Goal: Information Seeking & Learning: Check status

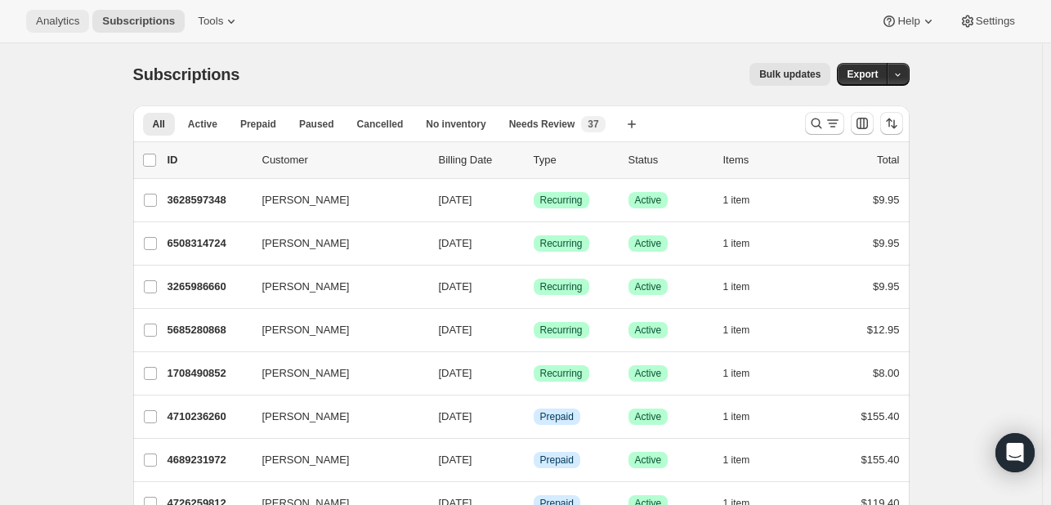
click at [60, 28] on span "Analytics" at bounding box center [57, 21] width 43 height 13
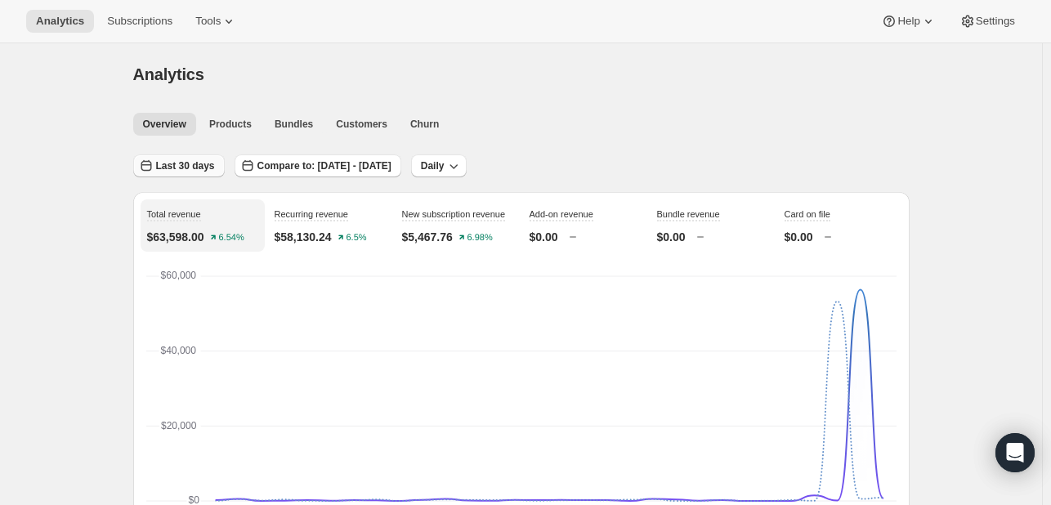
click at [203, 170] on span "Last 30 days" at bounding box center [185, 165] width 59 height 13
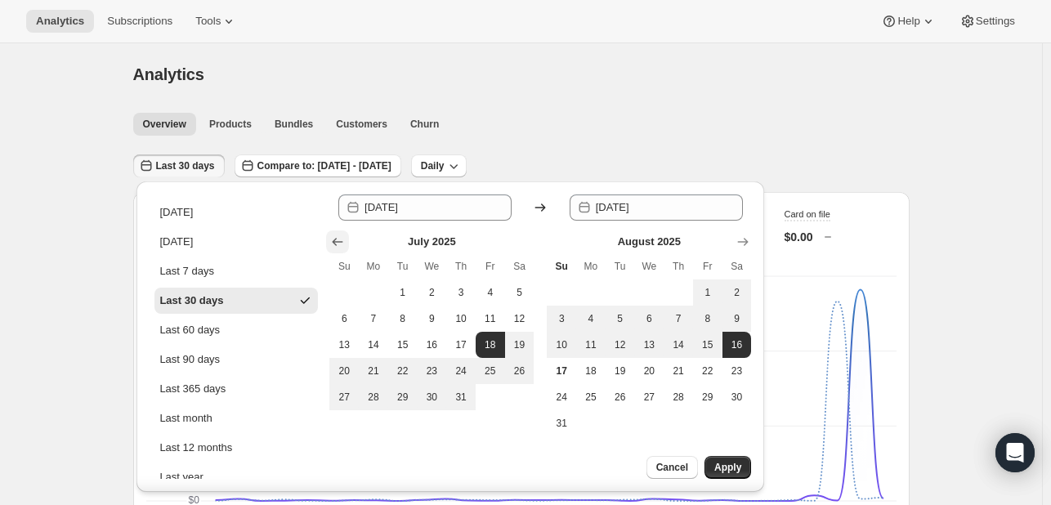
click at [342, 243] on icon "Show previous month, June 2025" at bounding box center [337, 242] width 16 height 16
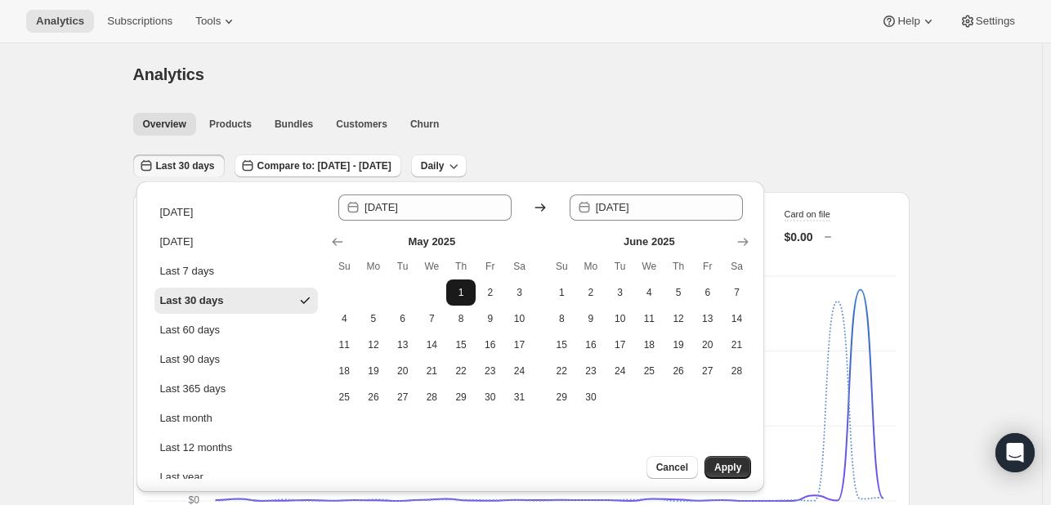
click at [464, 289] on span "1" at bounding box center [461, 292] width 16 height 13
type input "2025-05-01"
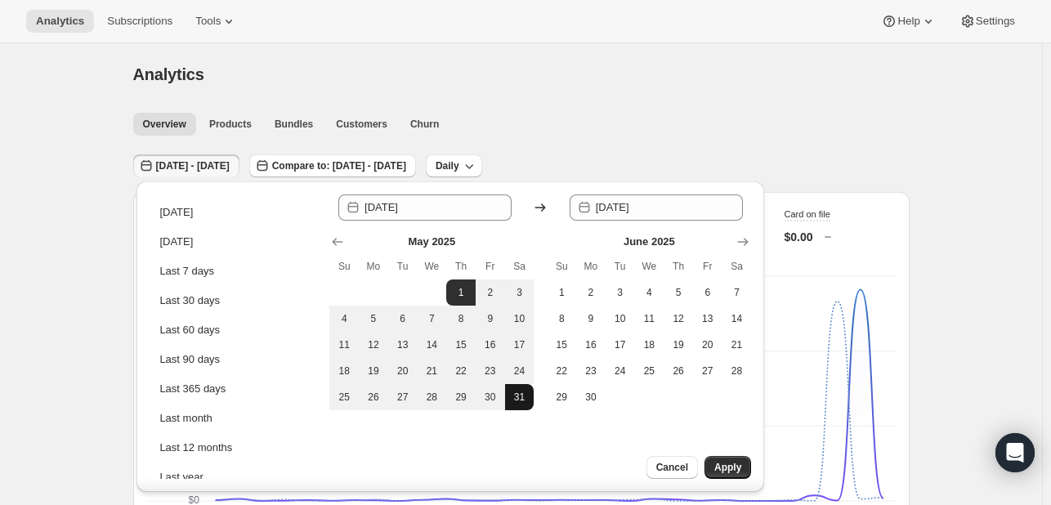
click at [520, 391] on span "31" at bounding box center [520, 397] width 16 height 13
type input "2025-05-31"
click at [726, 471] on span "Apply" at bounding box center [727, 467] width 27 height 13
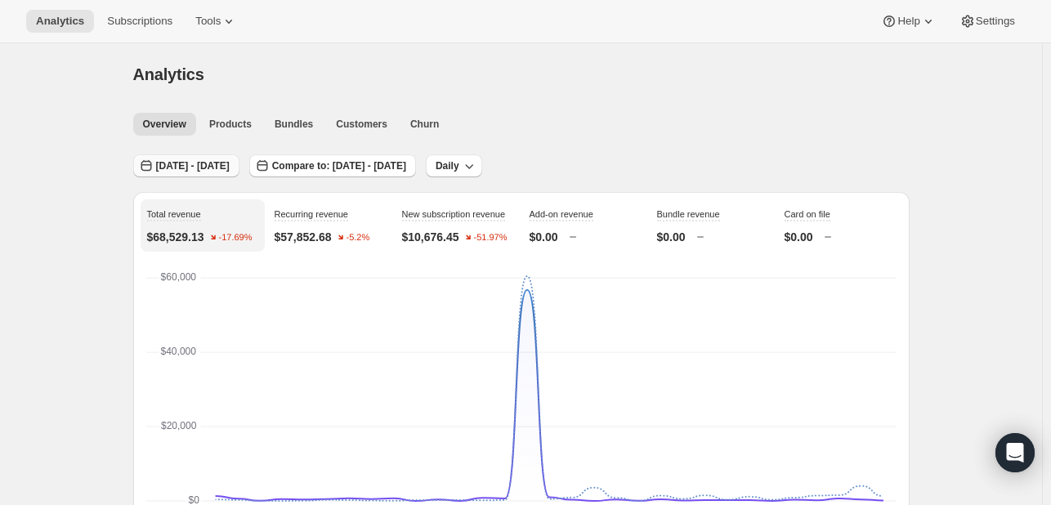
click at [230, 163] on span "May 01, 2025 - May 31, 2025" at bounding box center [193, 165] width 74 height 13
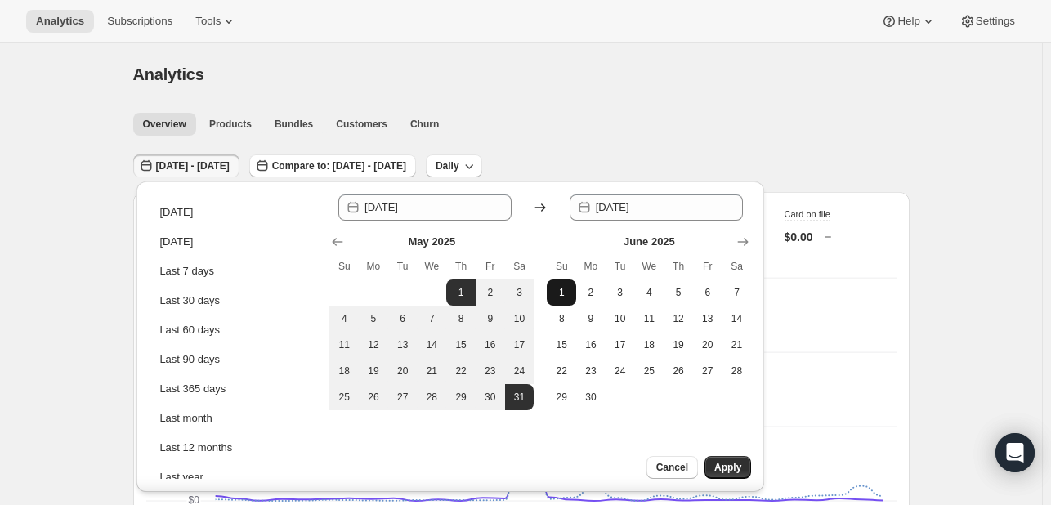
click at [564, 293] on span "1" at bounding box center [561, 292] width 16 height 13
type input "2025-06-01"
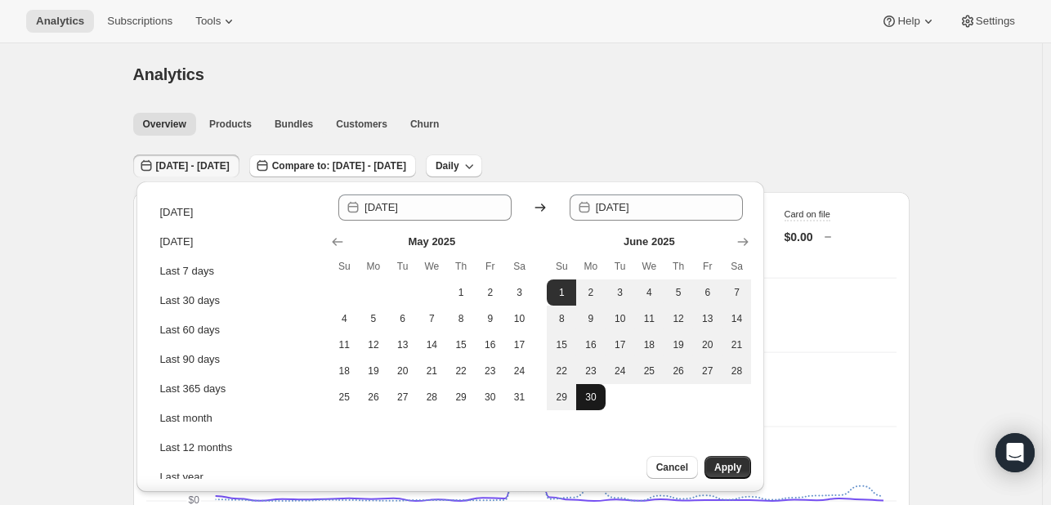
click at [592, 398] on span "30" at bounding box center [591, 397] width 16 height 13
type input "2025-06-30"
click at [716, 462] on span "Apply" at bounding box center [727, 467] width 27 height 13
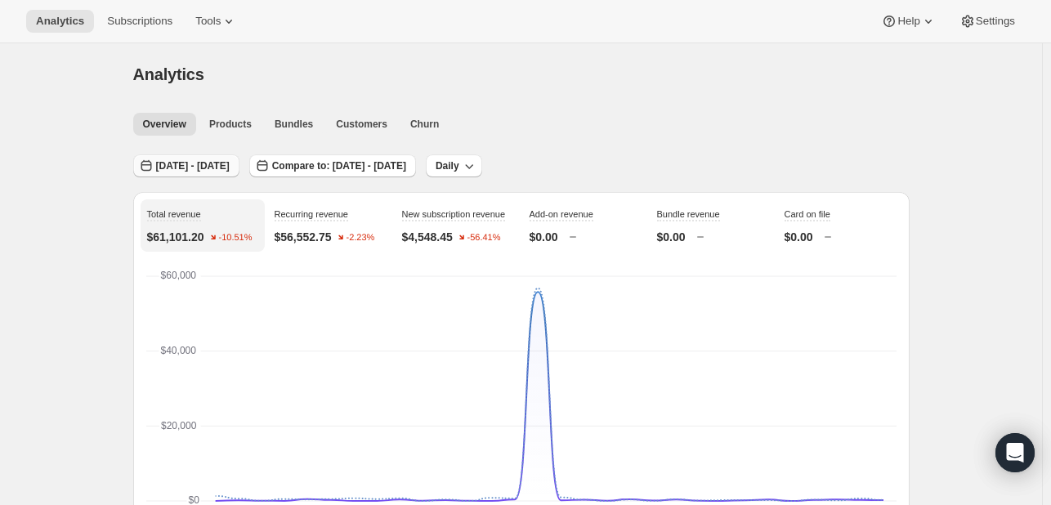
click at [239, 172] on button "Jun 01, 2025 - Jun 30, 2025" at bounding box center [186, 165] width 106 height 23
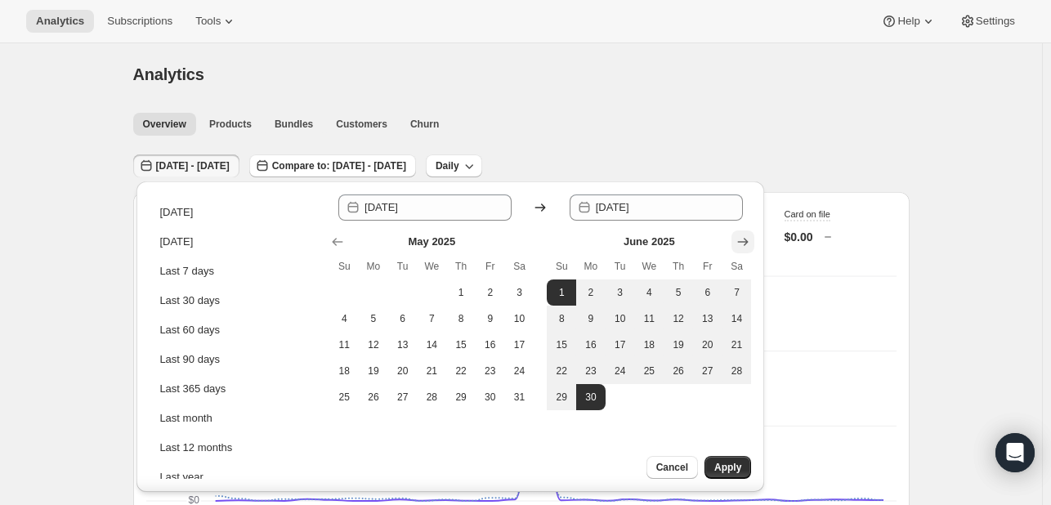
click at [739, 247] on icon "Show next month, July 2025" at bounding box center [743, 242] width 16 height 16
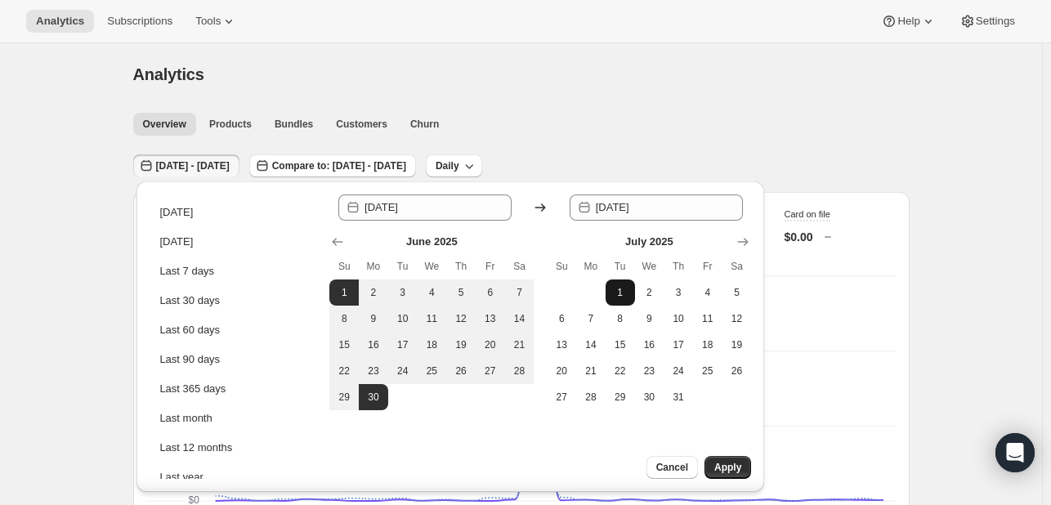
click at [628, 292] on button "1" at bounding box center [619, 292] width 29 height 26
type input "2025-07-01"
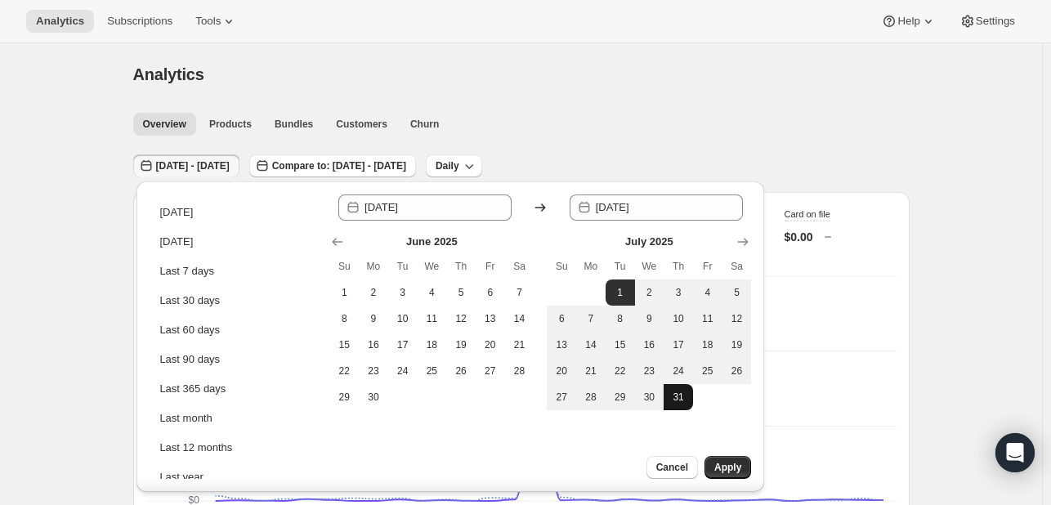
click at [668, 404] on button "31" at bounding box center [677, 397] width 29 height 26
type input "[DATE]"
click at [734, 473] on span "Apply" at bounding box center [727, 467] width 27 height 13
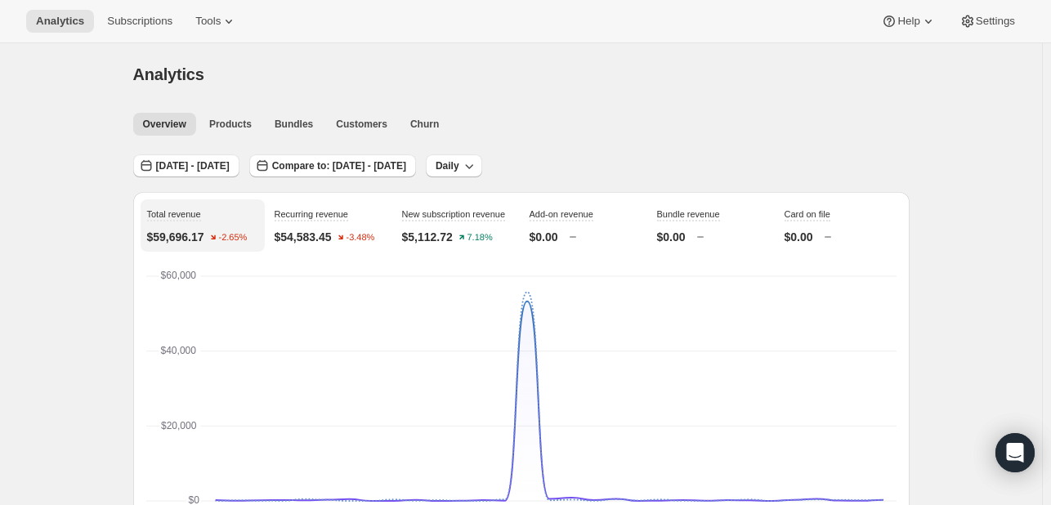
scroll to position [42, 0]
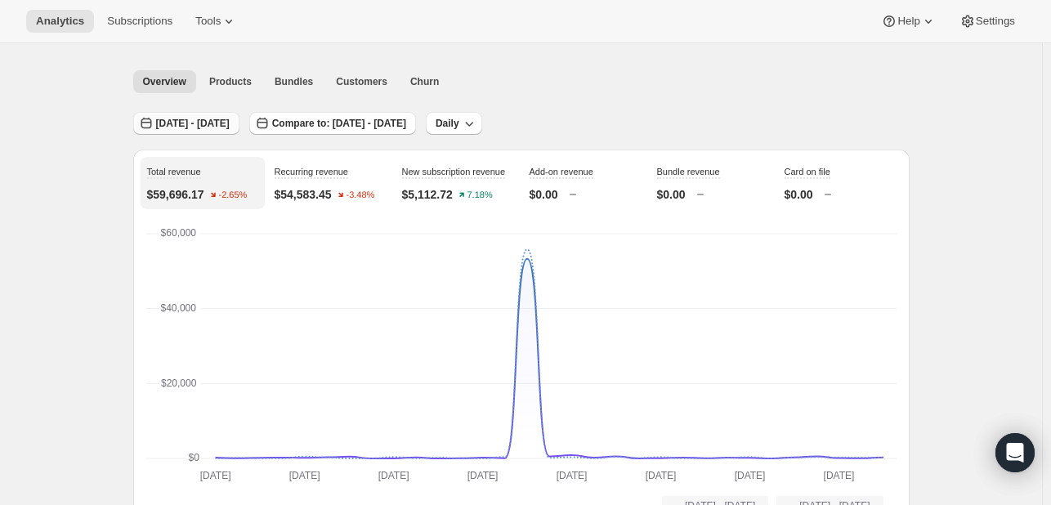
click at [230, 122] on span "Jul 01, 2025 - Jul 31, 2025" at bounding box center [193, 123] width 74 height 13
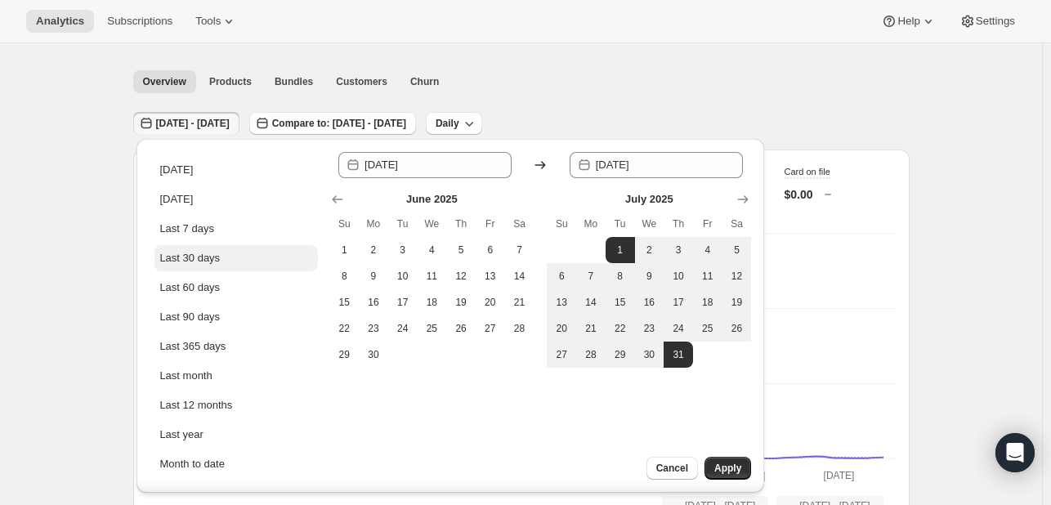
click at [242, 262] on button "Last 30 days" at bounding box center [235, 258] width 163 height 26
type input "[DATE]"
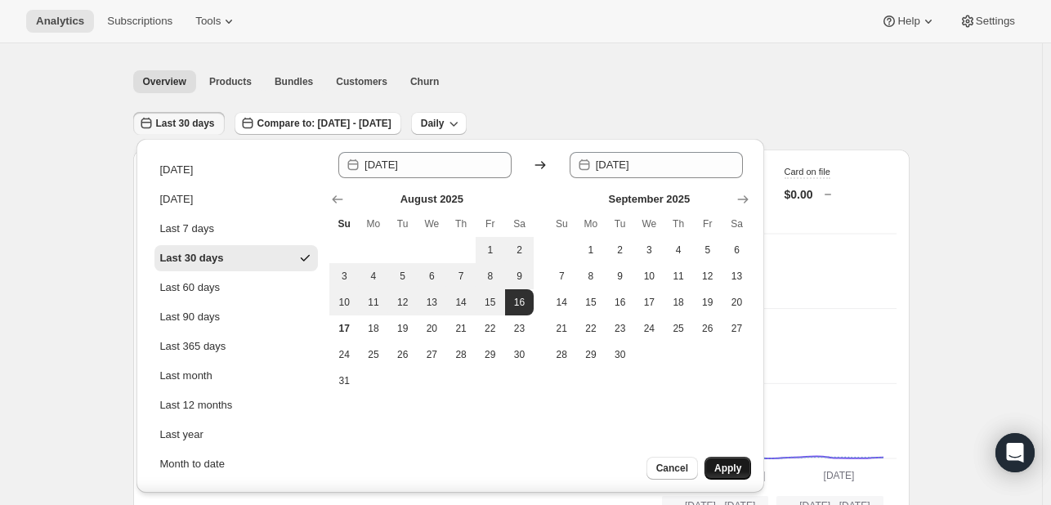
click at [730, 468] on span "Apply" at bounding box center [727, 468] width 27 height 13
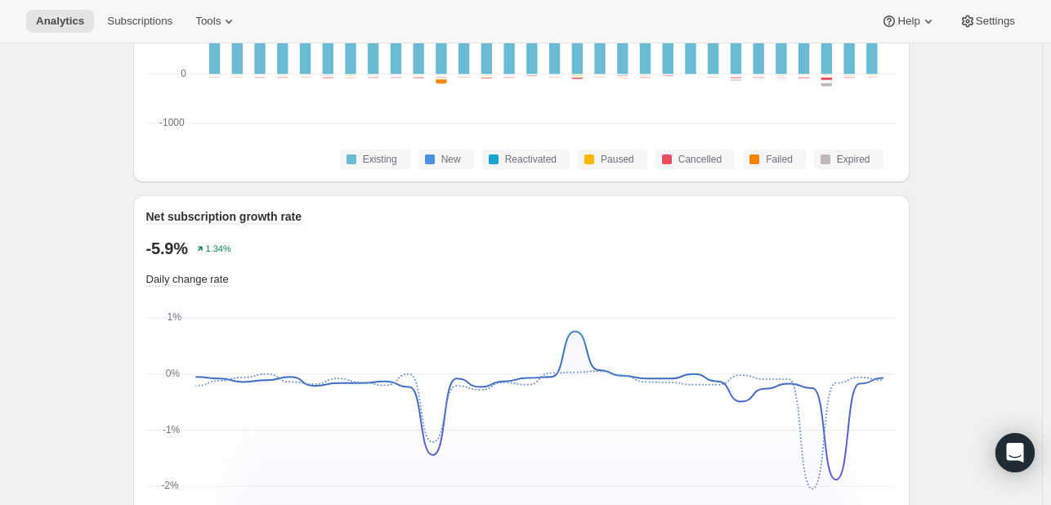
scroll to position [1048, 0]
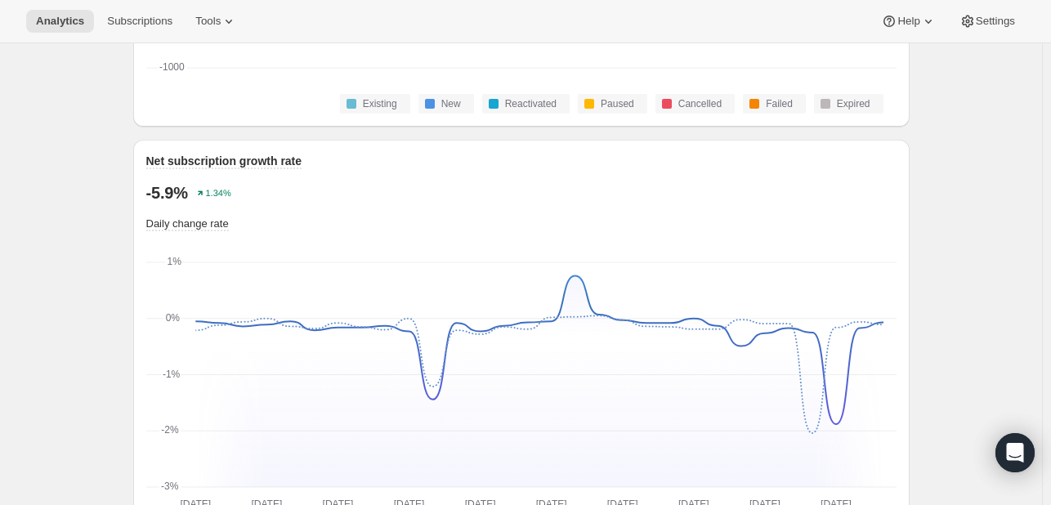
click at [49, 154] on div "Analytics. This page is ready Analytics Overview Products Bundles Customers Chu…" at bounding box center [521, 358] width 1042 height 2725
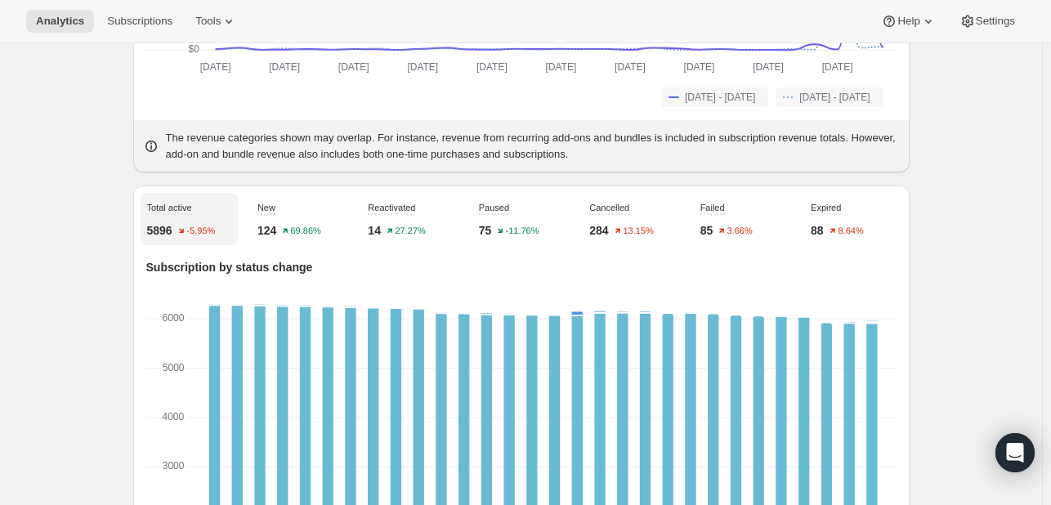
scroll to position [451, 0]
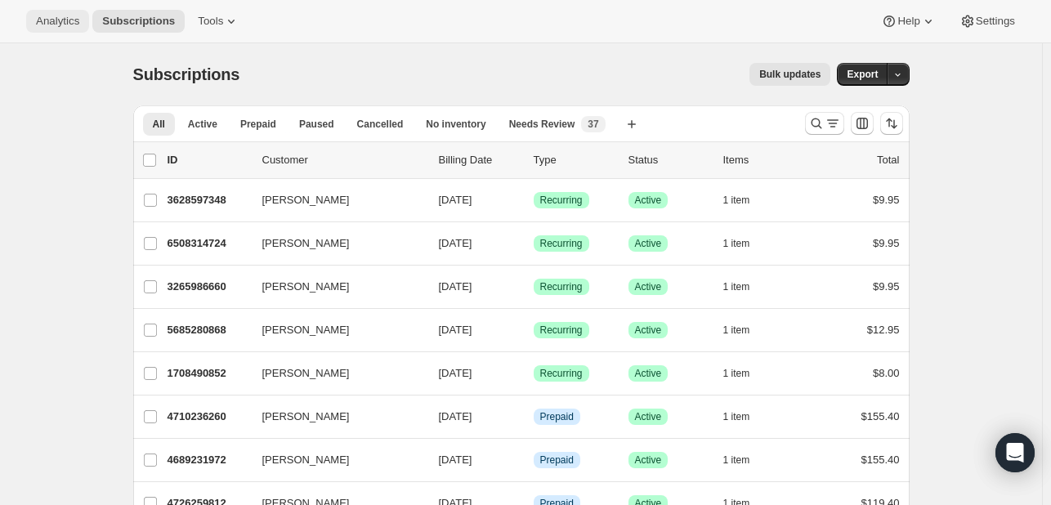
click at [46, 31] on button "Analytics" at bounding box center [57, 21] width 63 height 23
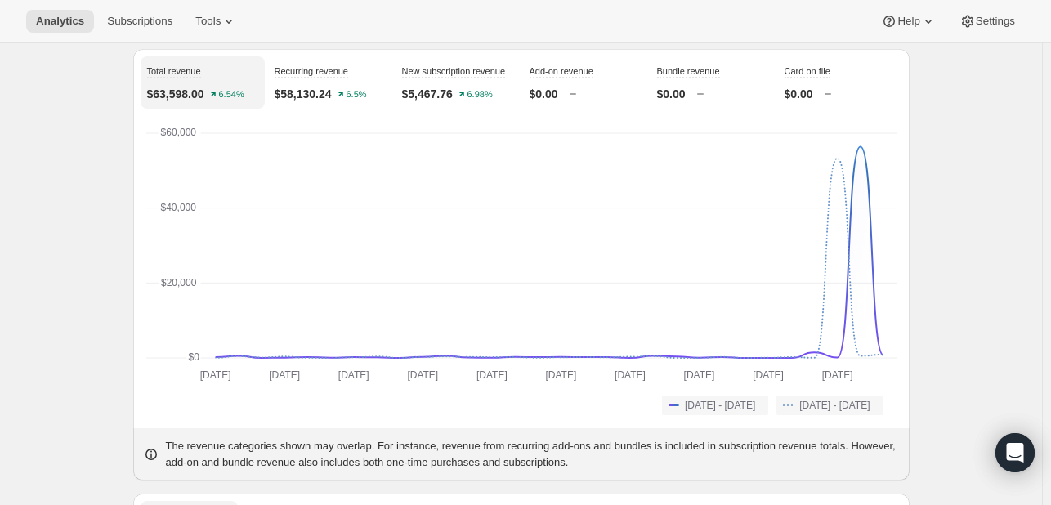
scroll to position [144, 0]
drag, startPoint x: 62, startPoint y: 240, endPoint x: 31, endPoint y: 217, distance: 39.1
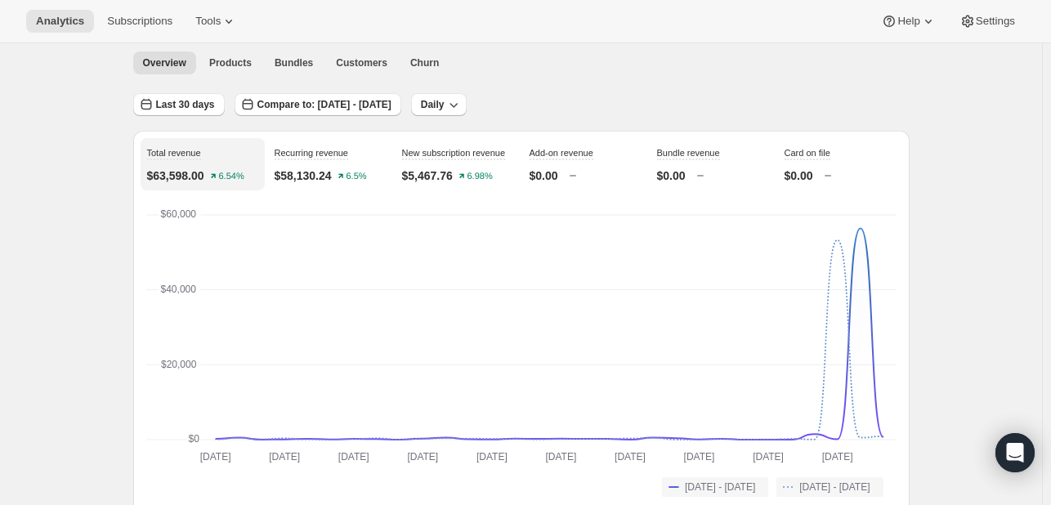
scroll to position [62, 0]
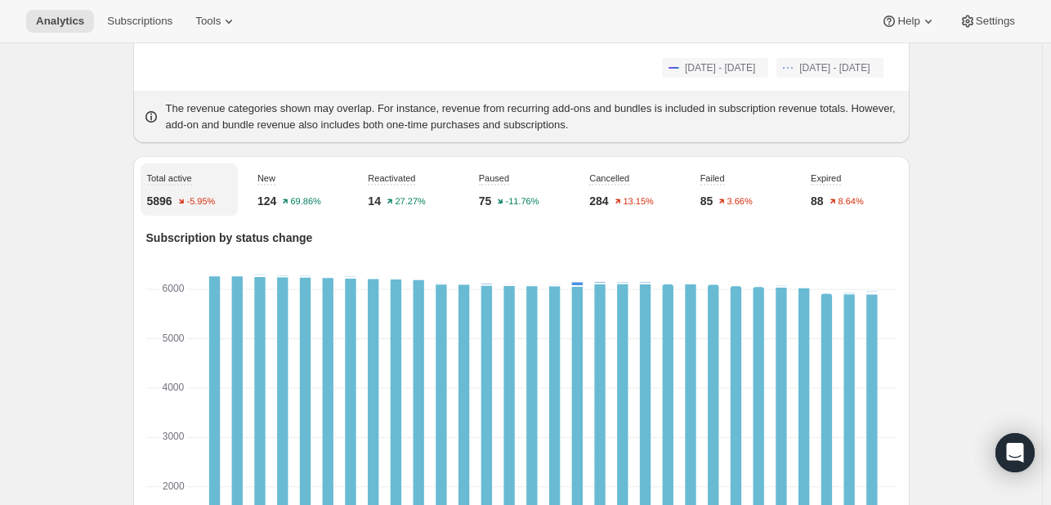
scroll to position [482, 0]
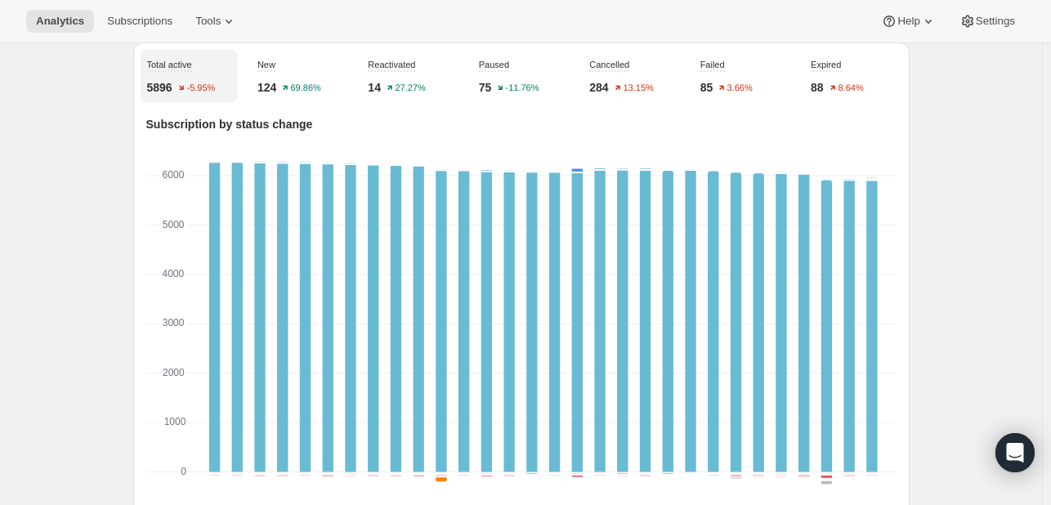
scroll to position [593, 0]
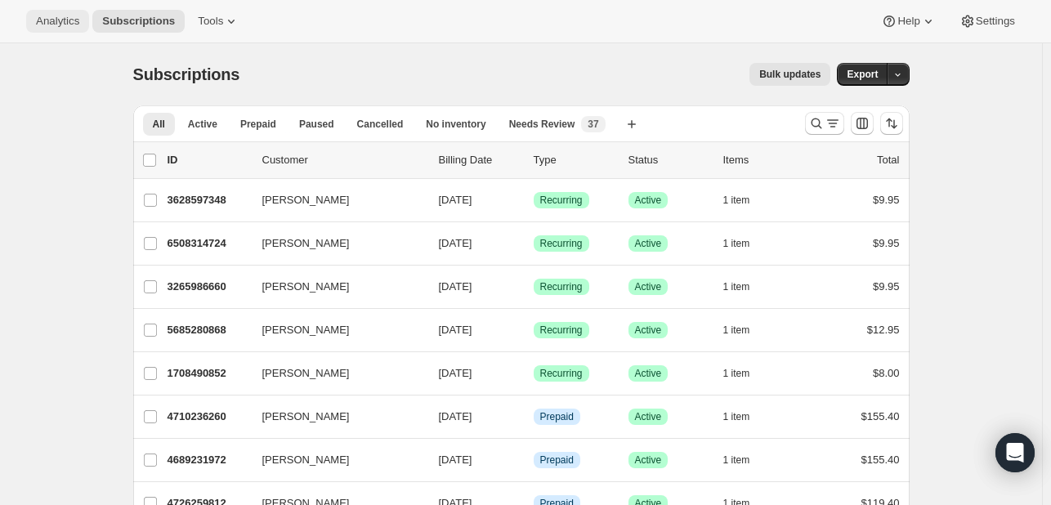
click at [56, 30] on button "Analytics" at bounding box center [57, 21] width 63 height 23
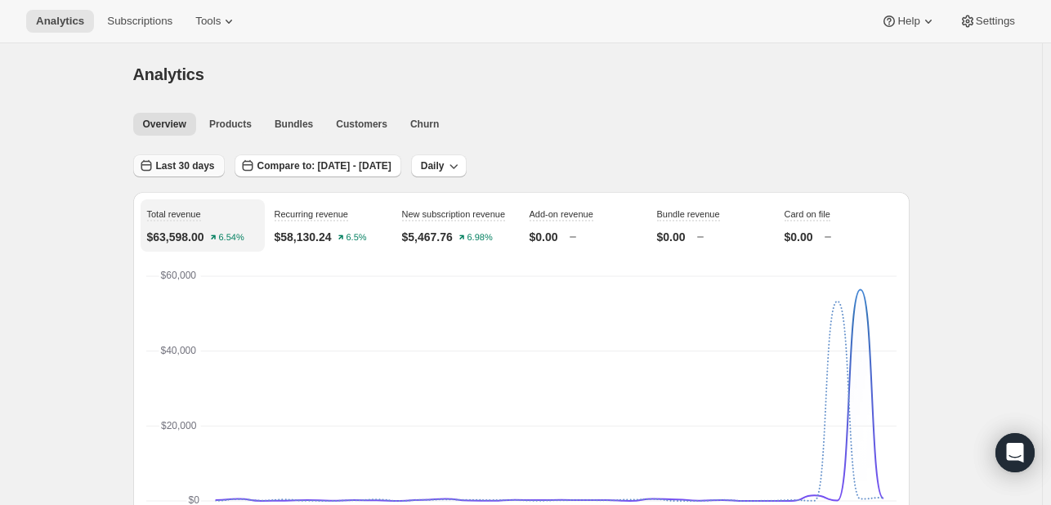
click at [183, 171] on span "Last 30 days" at bounding box center [185, 165] width 59 height 13
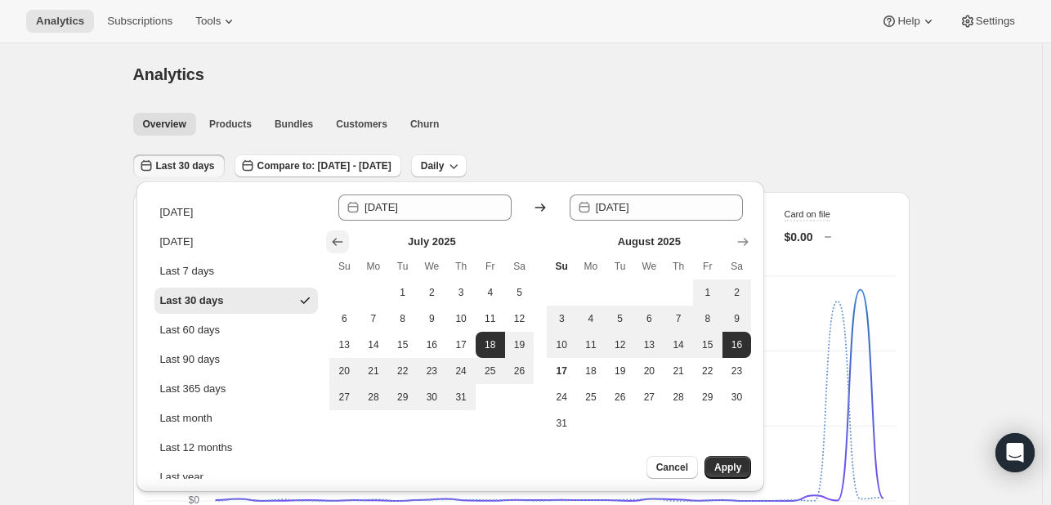
click at [342, 245] on icon "Show previous month, June 2025" at bounding box center [337, 242] width 16 height 16
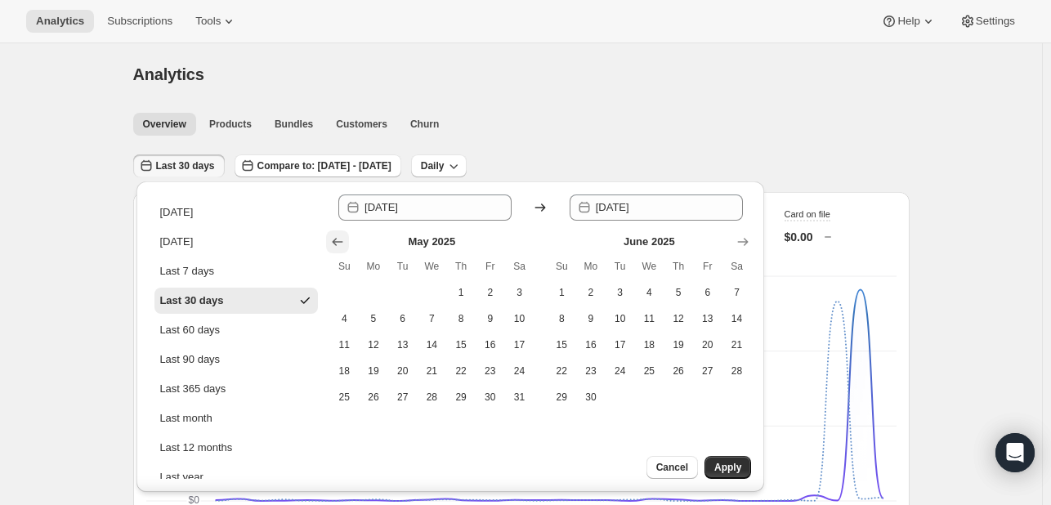
click at [342, 245] on icon "Show previous month, April 2025" at bounding box center [337, 242] width 16 height 16
click at [398, 287] on span "1" at bounding box center [403, 292] width 16 height 13
type input "2025-04-01"
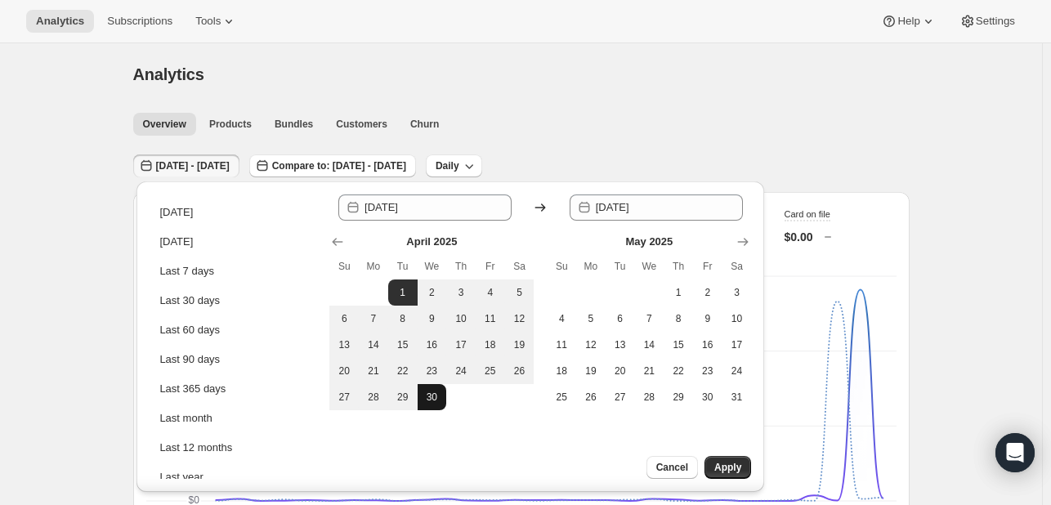
click at [431, 391] on span "30" at bounding box center [432, 397] width 16 height 13
type input "2025-04-30"
click at [733, 462] on span "Apply" at bounding box center [727, 467] width 27 height 13
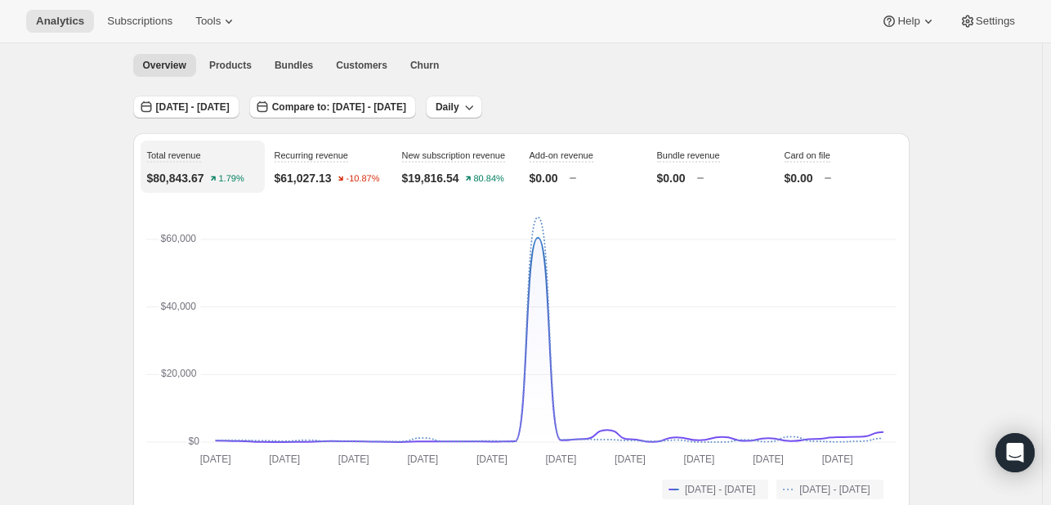
scroll to position [21, 0]
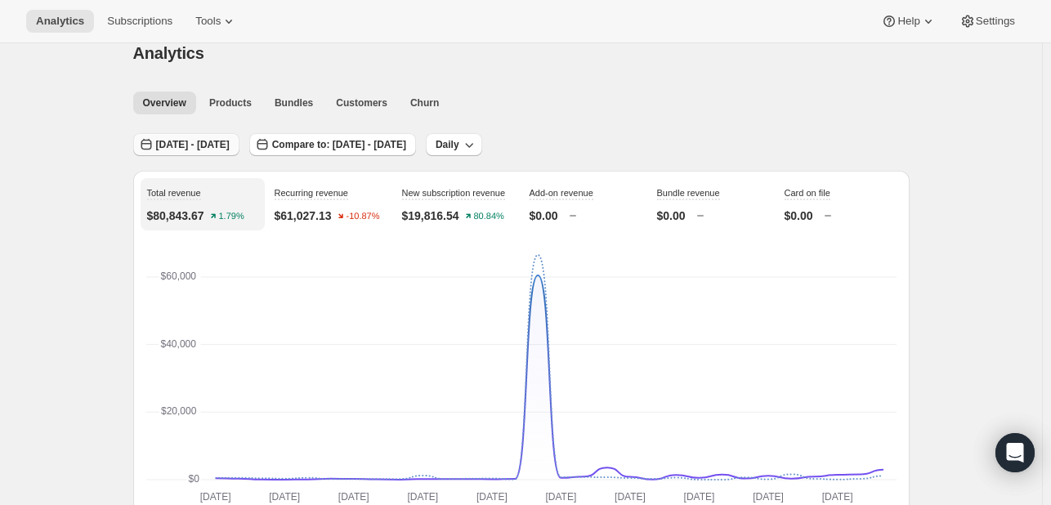
click at [230, 145] on span "Apr 01, 2025 - Apr 30, 2025" at bounding box center [193, 144] width 74 height 13
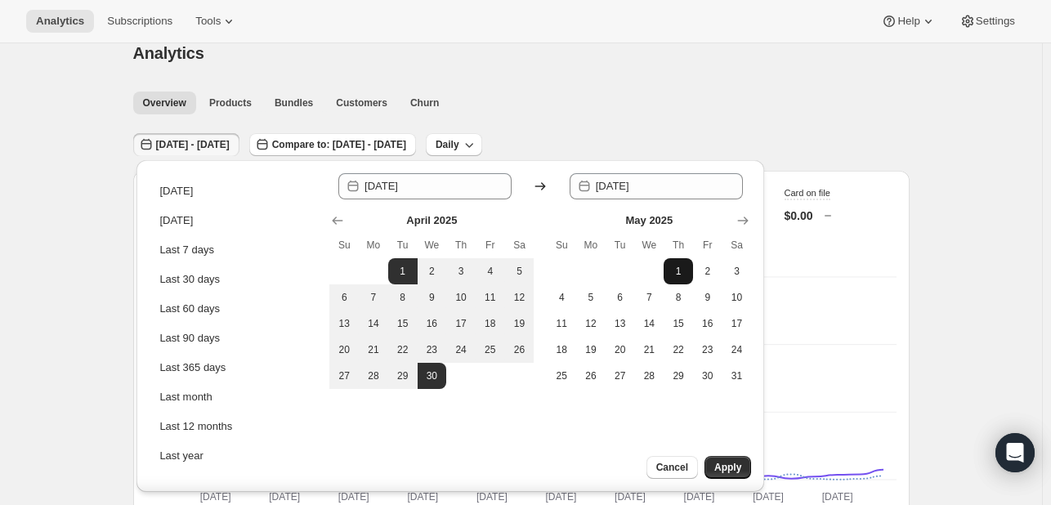
click at [678, 266] on span "1" at bounding box center [678, 271] width 16 height 13
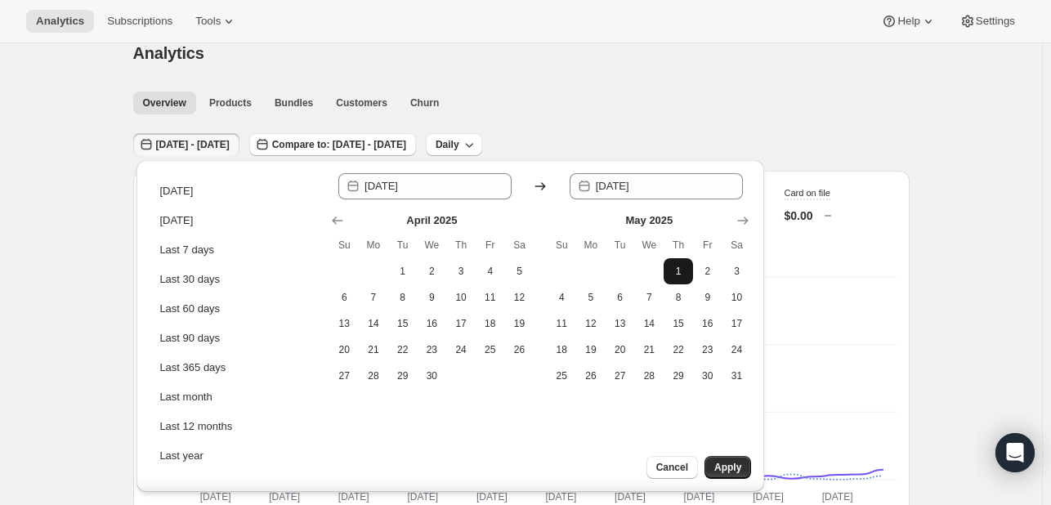
type input "2025-05-01"
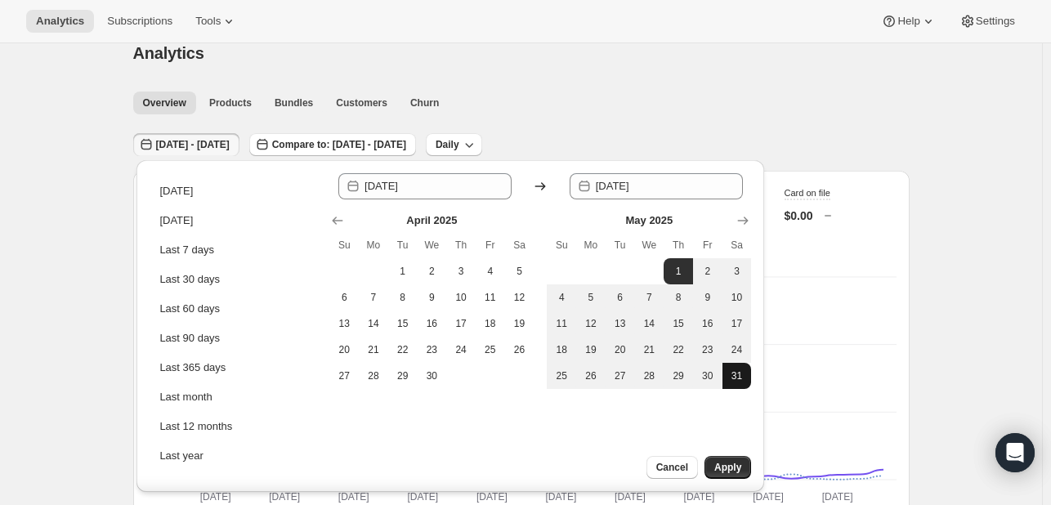
click at [746, 377] on button "31" at bounding box center [736, 376] width 29 height 26
type input "2025-05-31"
click at [722, 458] on button "Apply" at bounding box center [727, 467] width 47 height 23
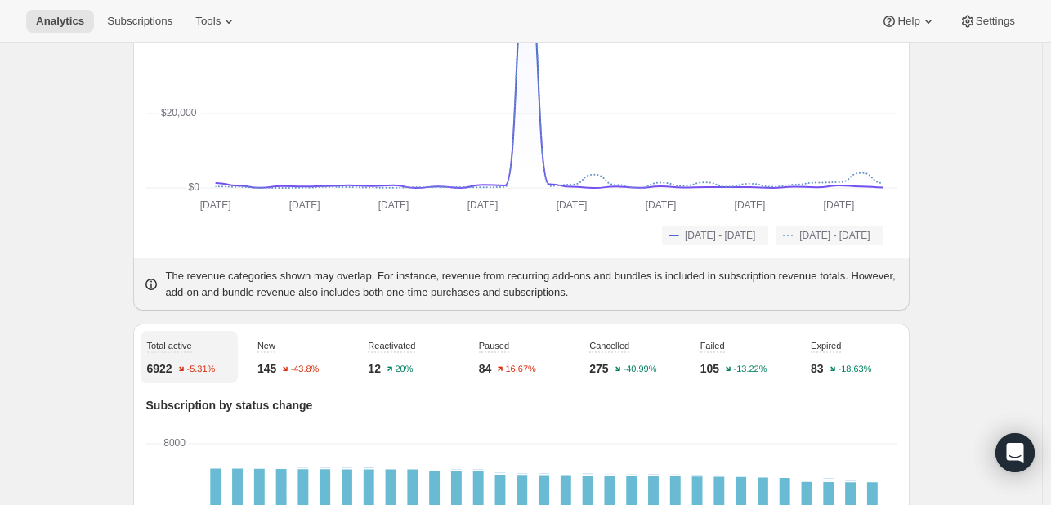
scroll to position [0, 0]
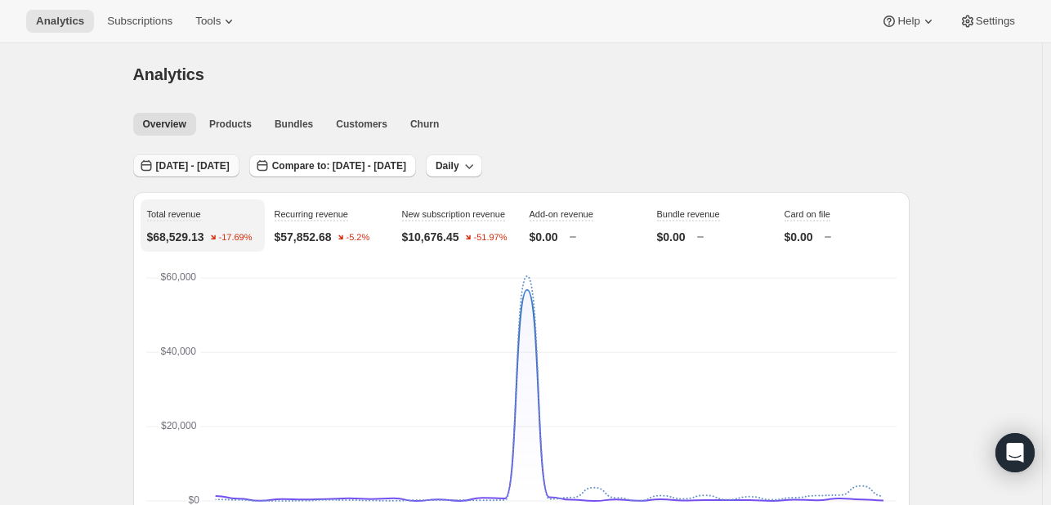
click at [230, 171] on span "May 01, 2025 - May 31, 2025" at bounding box center [193, 165] width 74 height 13
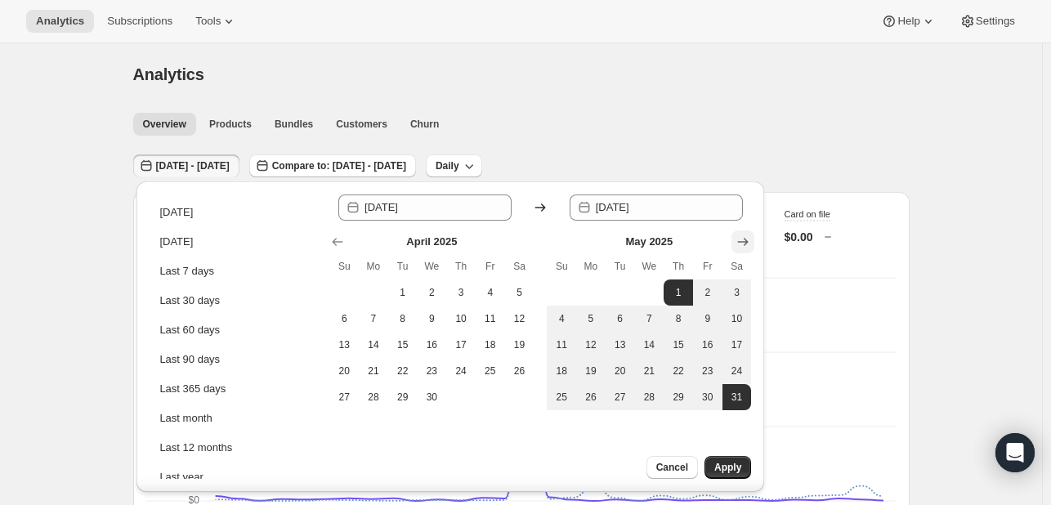
click at [739, 245] on icon "Show next month, June 2025" at bounding box center [743, 242] width 16 height 16
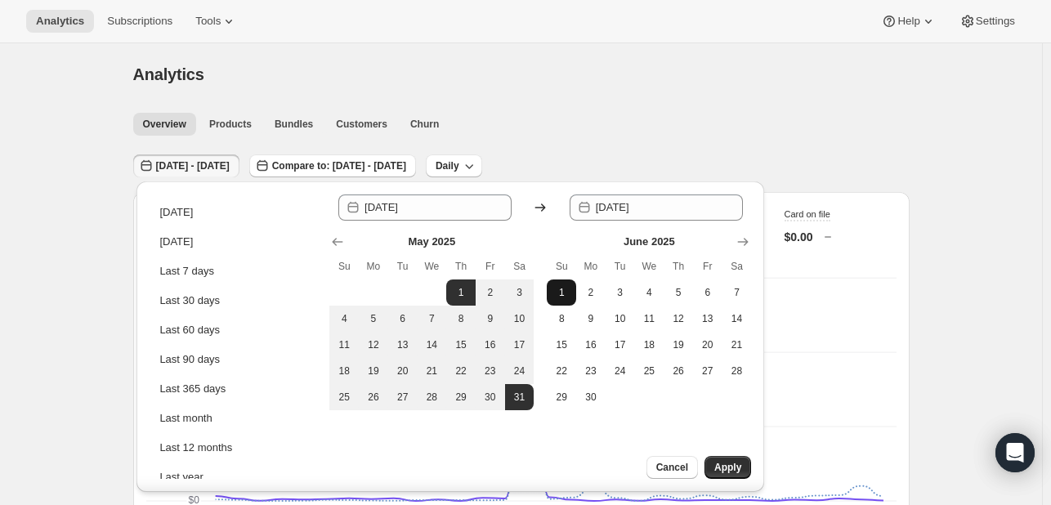
click at [565, 295] on span "1" at bounding box center [561, 292] width 16 height 13
type input "2025-06-01"
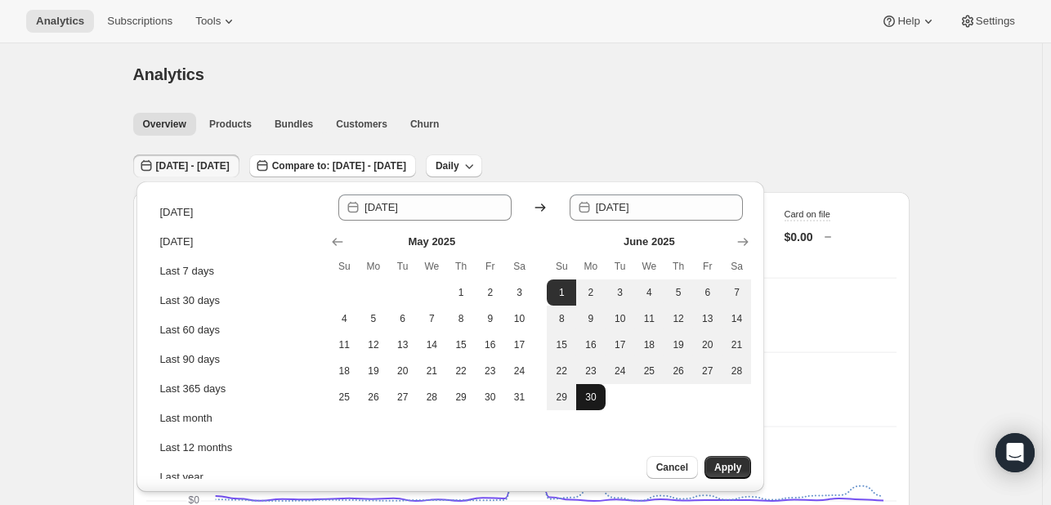
click at [591, 401] on span "30" at bounding box center [591, 397] width 16 height 13
type input "2025-06-30"
click at [729, 465] on span "Apply" at bounding box center [727, 467] width 27 height 13
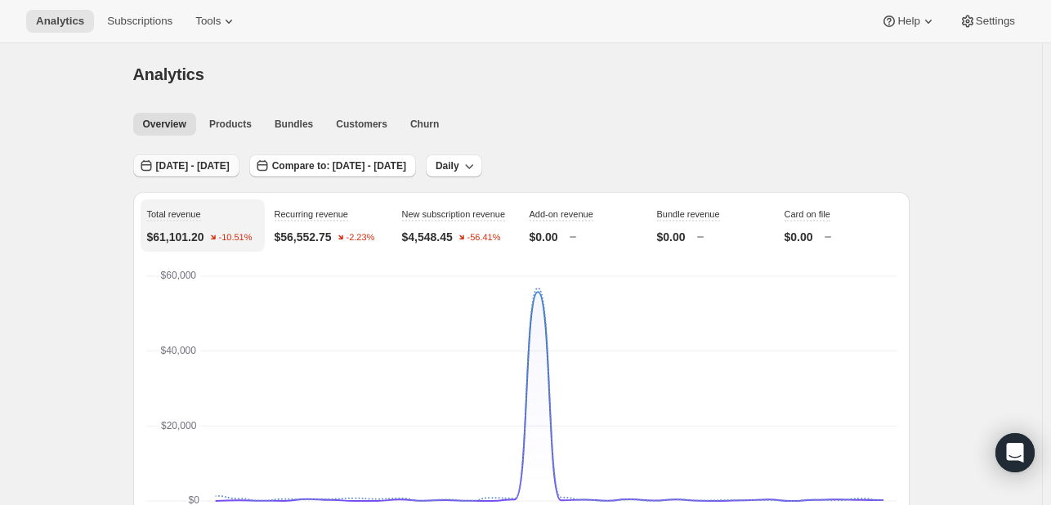
click at [230, 164] on span "Jun 01, 2025 - Jun 30, 2025" at bounding box center [193, 165] width 74 height 13
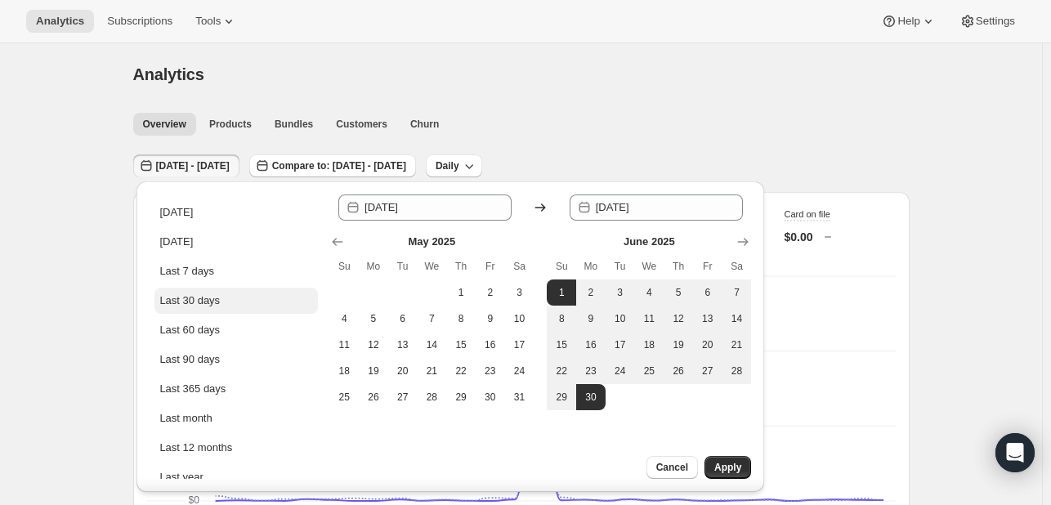
scroll to position [74, 0]
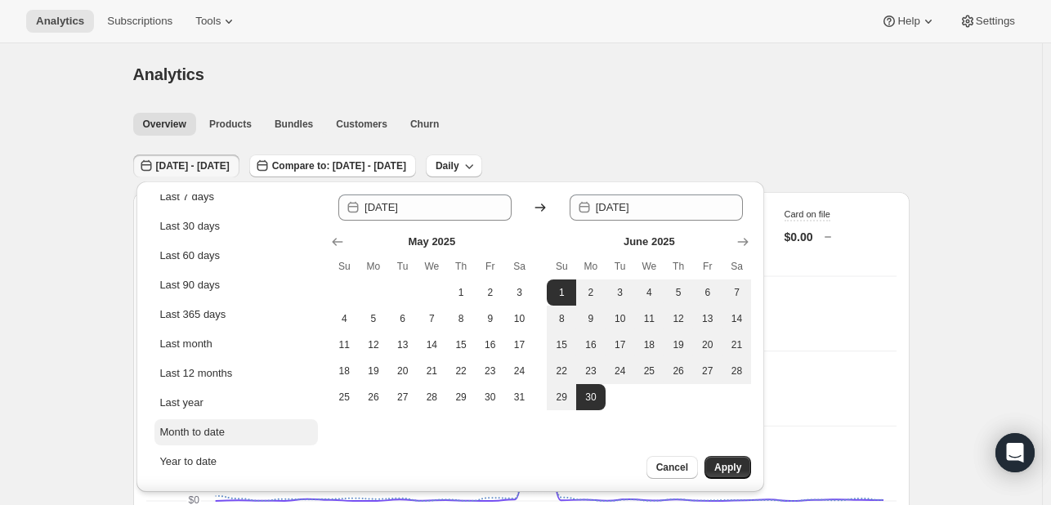
click at [208, 428] on div "Month to date" at bounding box center [191, 432] width 65 height 16
type input "[DATE]"
type input "2025-08-17"
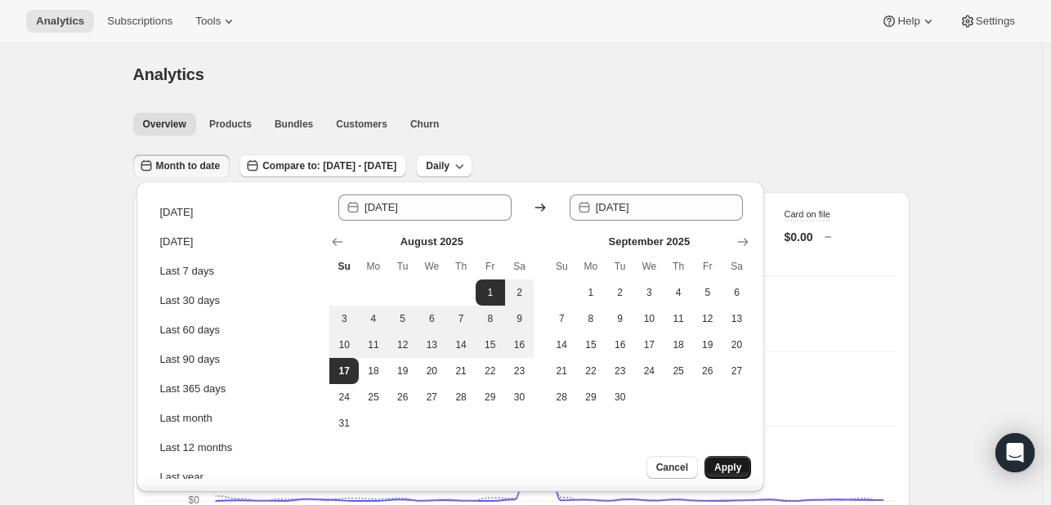
click at [732, 467] on span "Apply" at bounding box center [727, 467] width 27 height 13
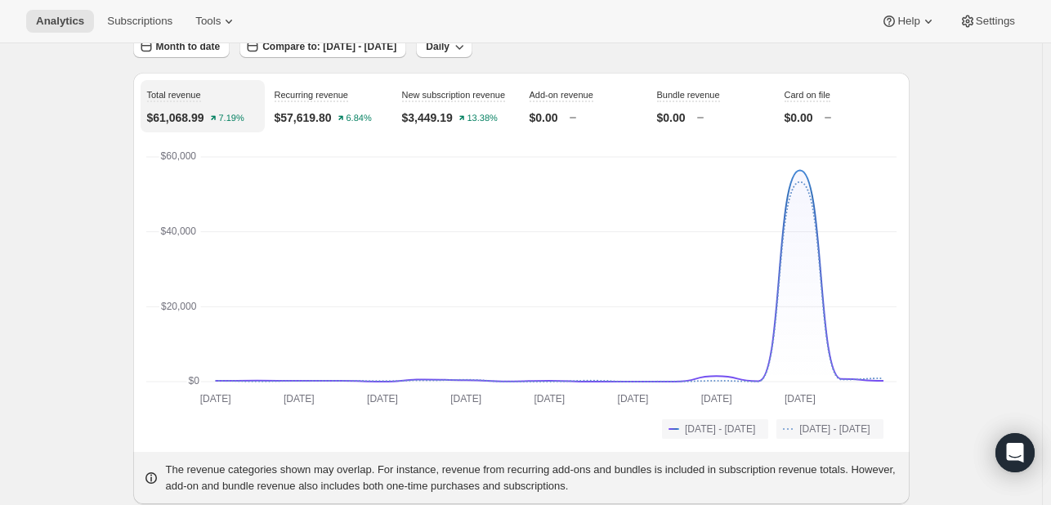
scroll to position [120, 0]
